Goal: Information Seeking & Learning: Learn about a topic

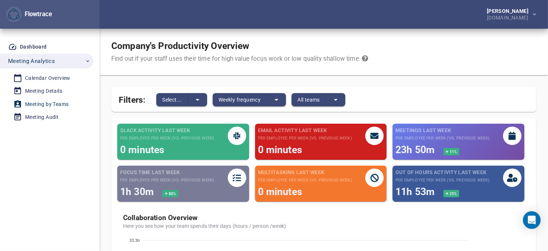
click at [39, 99] on link "Meeting by Teams" at bounding box center [44, 104] width 88 height 12
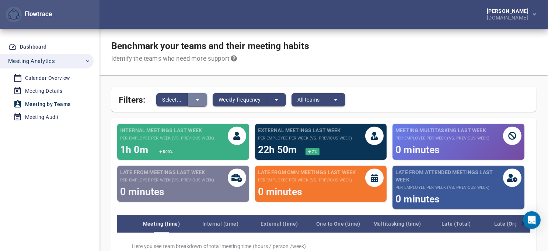
click at [197, 102] on icon "split button" at bounding box center [197, 99] width 9 height 9
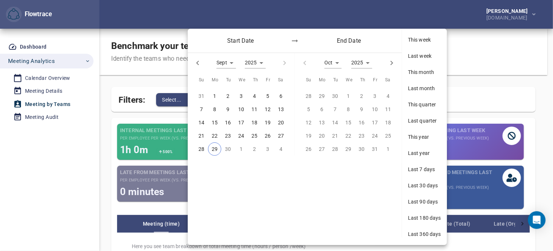
click at [31, 165] on div at bounding box center [276, 125] width 553 height 251
